Goal: Task Accomplishment & Management: Use online tool/utility

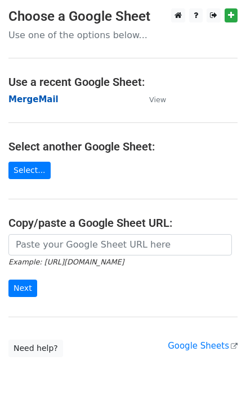
click at [30, 101] on strong "MergeMail" at bounding box center [33, 99] width 50 height 10
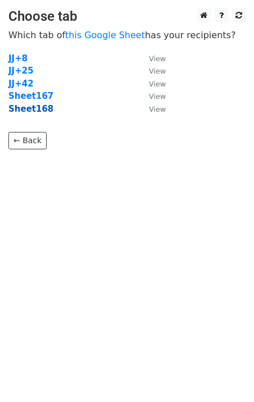
click at [37, 111] on strong "Sheet168" at bounding box center [30, 109] width 45 height 10
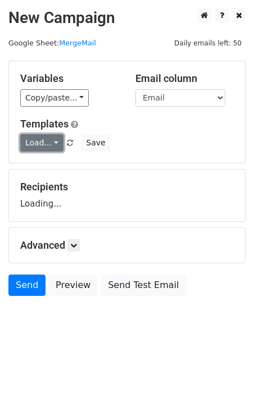
click at [43, 142] on link "Load..." at bounding box center [41, 142] width 43 height 17
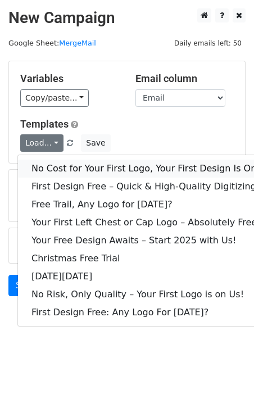
click at [68, 164] on link "No Cost for Your First Logo, Your First Design Is On Us!" at bounding box center [153, 169] width 270 height 18
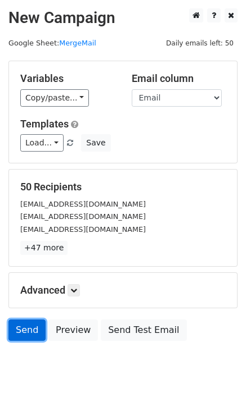
click at [28, 329] on link "Send" at bounding box center [26, 330] width 37 height 21
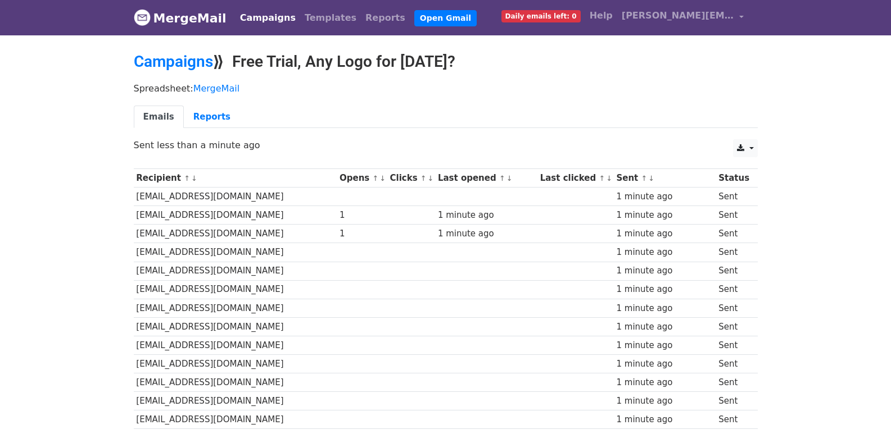
click at [433, 137] on div "Spreadsheet: MergeMail Emails Reports" at bounding box center [445, 108] width 641 height 63
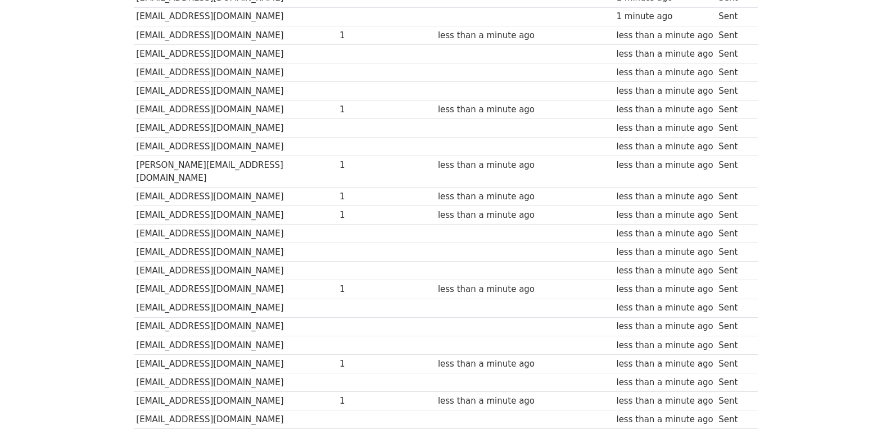
scroll to position [782, 0]
